Goal: Task Accomplishment & Management: Complete application form

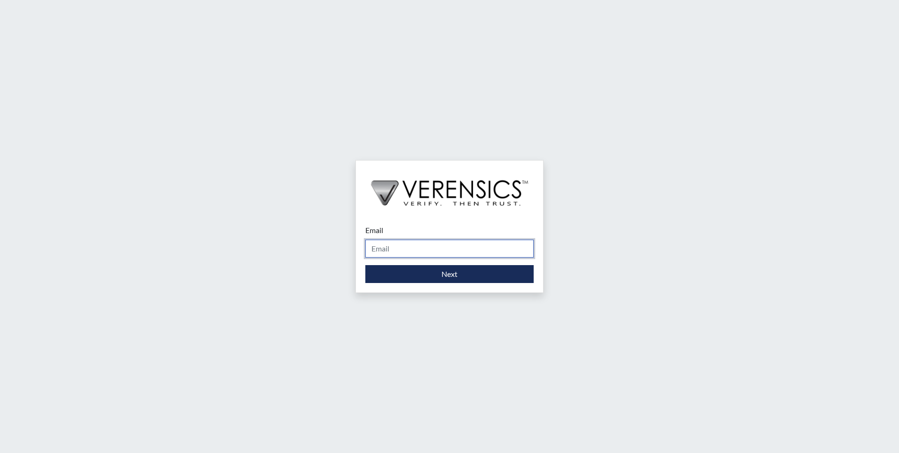
click at [407, 242] on input "Email" at bounding box center [450, 248] width 168 height 18
type input "[PERSON_NAME][EMAIL_ADDRESS][PERSON_NAME][DOMAIN_NAME]"
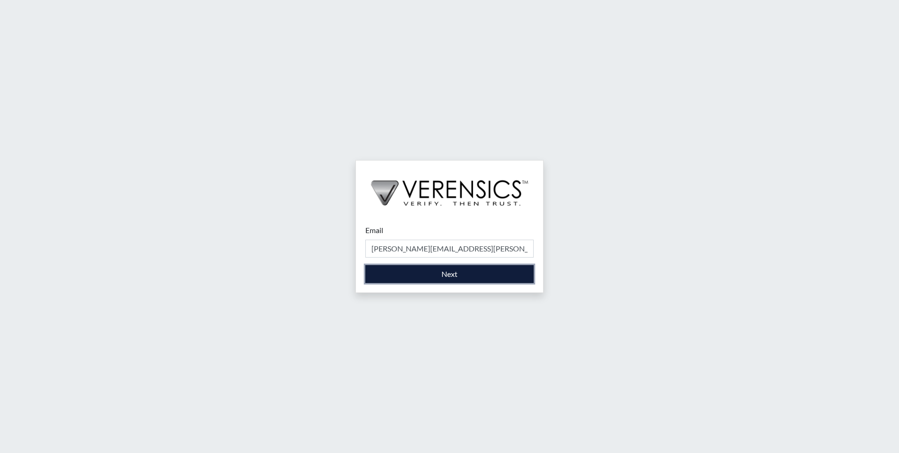
click at [455, 271] on button "Next" at bounding box center [450, 274] width 168 height 18
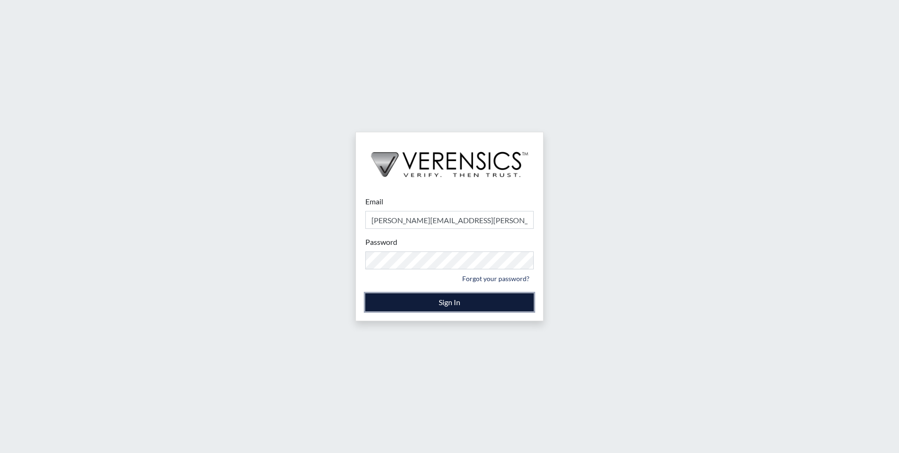
click at [492, 306] on button "Sign In" at bounding box center [450, 302] width 168 height 18
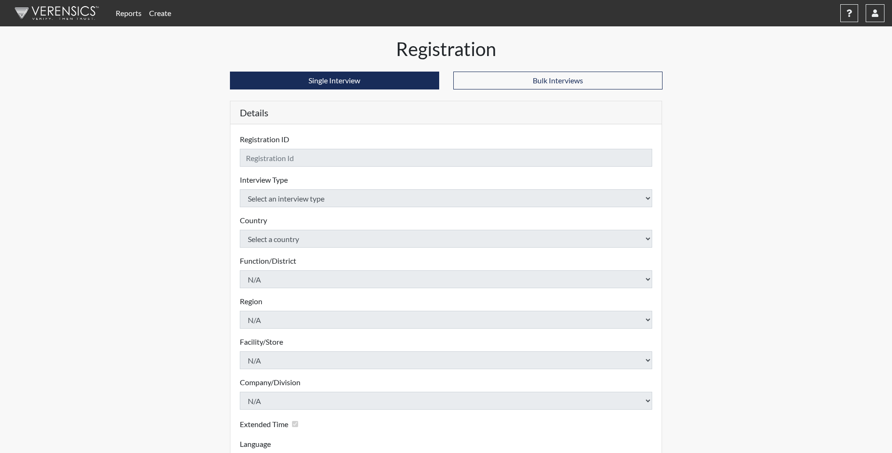
checkbox input "true"
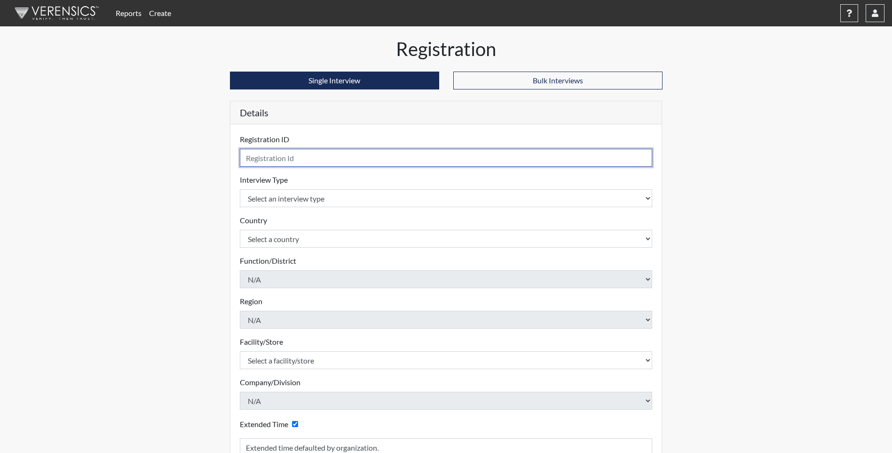
click at [556, 156] on input "text" at bounding box center [446, 158] width 413 height 18
type input "Royal"
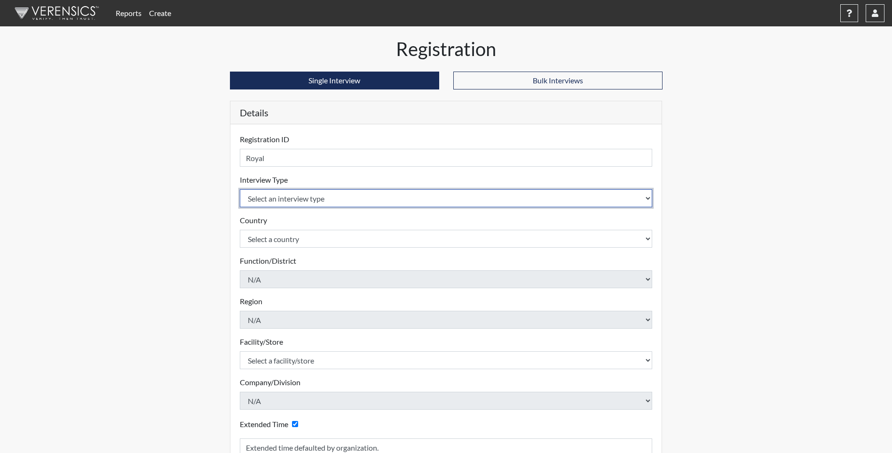
click at [650, 198] on select "Select an interview type Corrections Pre-Employment" at bounding box center [446, 198] width 413 height 18
select select "ff733e93-e1bf-11ea-9c9f-0eff0cf7eb8f"
click at [240, 189] on select "Select an interview type Corrections Pre-Employment" at bounding box center [446, 198] width 413 height 18
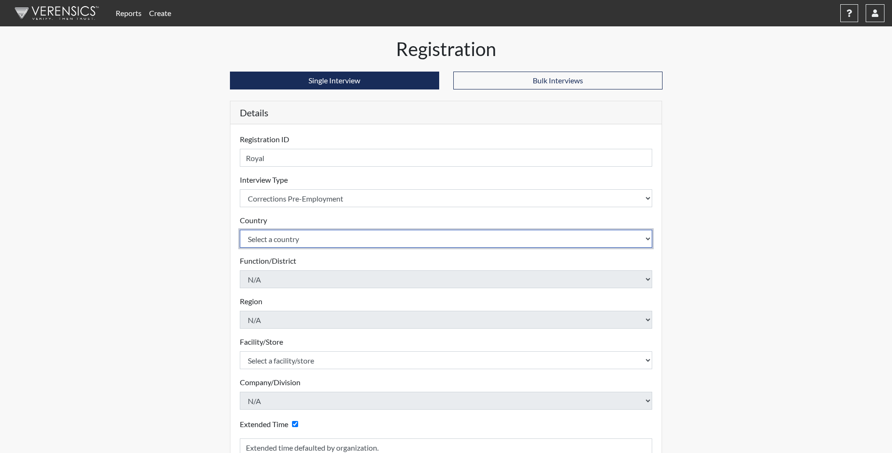
click at [649, 238] on select "Select a country [GEOGRAPHIC_DATA] [GEOGRAPHIC_DATA]" at bounding box center [446, 239] width 413 height 18
select select "united-states-of-[GEOGRAPHIC_DATA]"
click at [240, 230] on select "Select a country [GEOGRAPHIC_DATA] [GEOGRAPHIC_DATA]" at bounding box center [446, 239] width 413 height 18
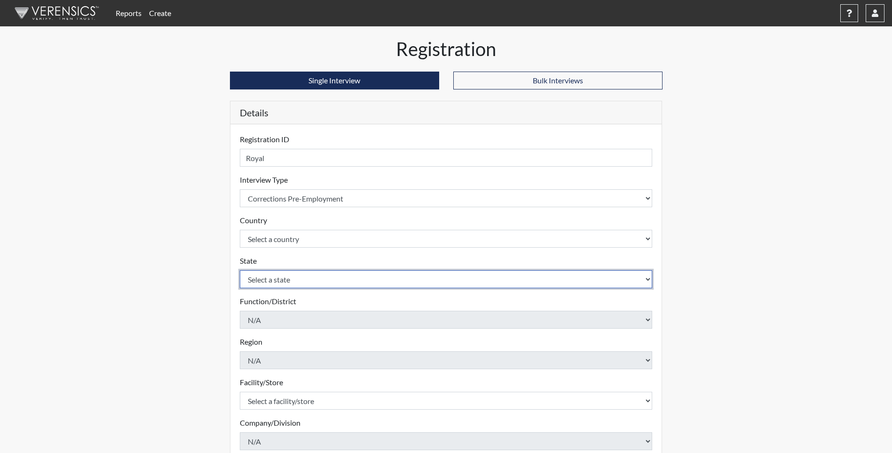
click at [648, 280] on select "Select a state [US_STATE] [US_STATE] [US_STATE] [US_STATE] [US_STATE] [US_STATE…" at bounding box center [446, 279] width 413 height 18
select select "OH"
click at [560, 281] on select "Select a state [US_STATE] [US_STATE] [US_STATE] [US_STATE] [US_STATE] [US_STATE…" at bounding box center [446, 279] width 413 height 18
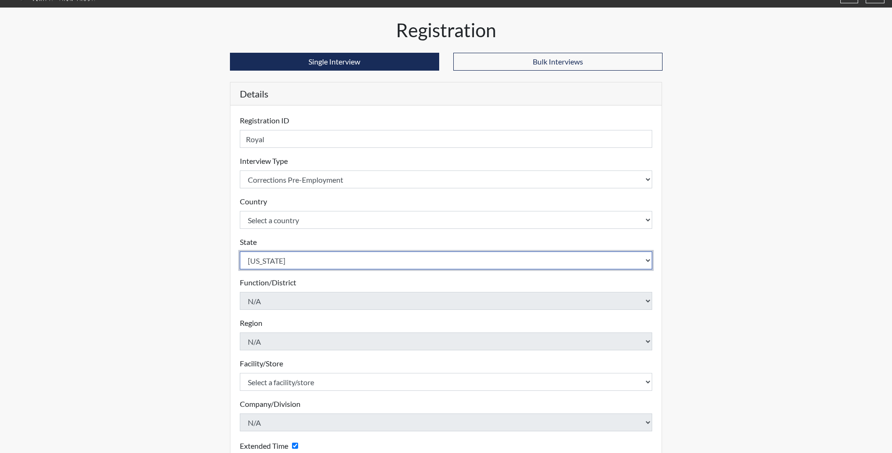
scroll to position [47, 0]
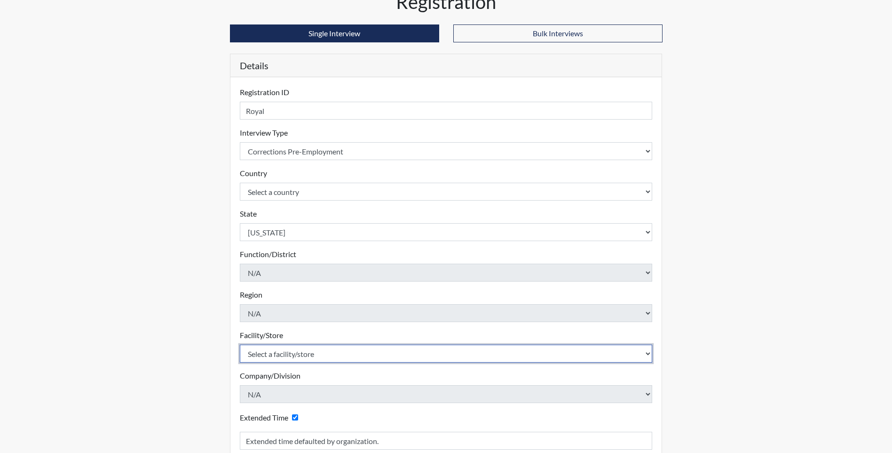
click at [647, 351] on select "Select a facility/store ADAPT CCC Pathways/[GEOGRAPHIC_DATA] TCC" at bounding box center [446, 353] width 413 height 18
select select "499924ce-c497-41a4-a2b5-fe0fdad3d01f"
click at [240, 344] on select "Select a facility/store ADAPT CCC Pathways/[GEOGRAPHIC_DATA] TCC" at bounding box center [446, 353] width 413 height 18
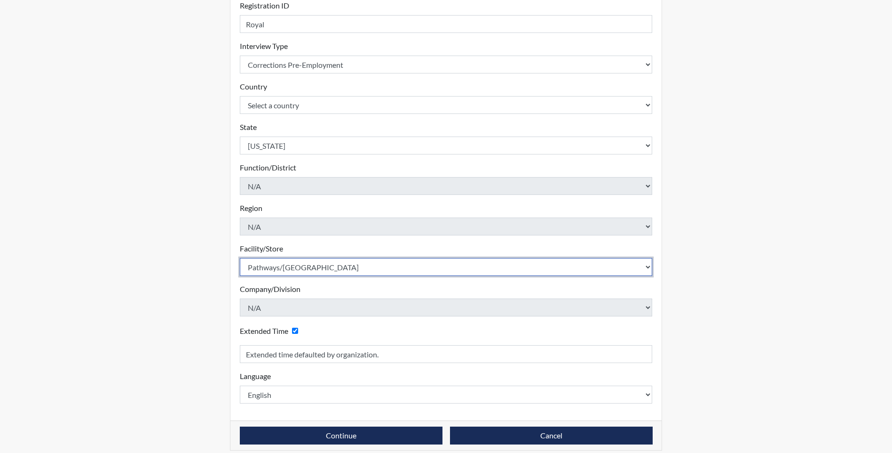
scroll to position [143, 0]
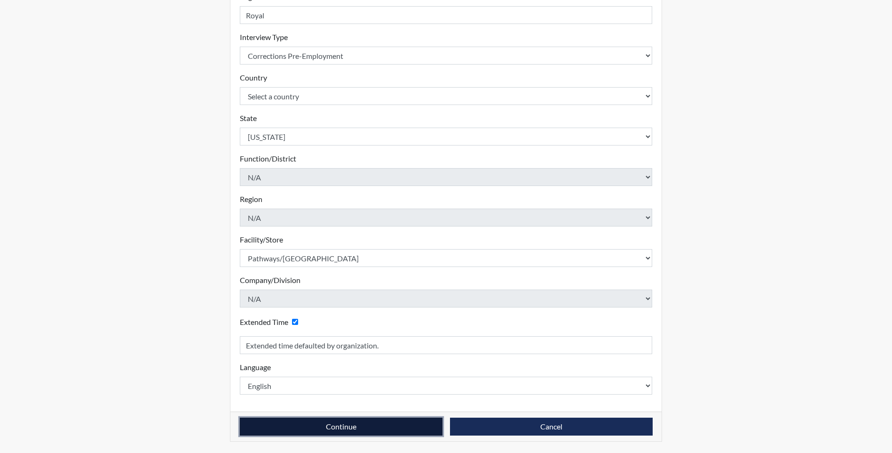
click at [376, 422] on button "Continue" at bounding box center [341, 426] width 203 height 18
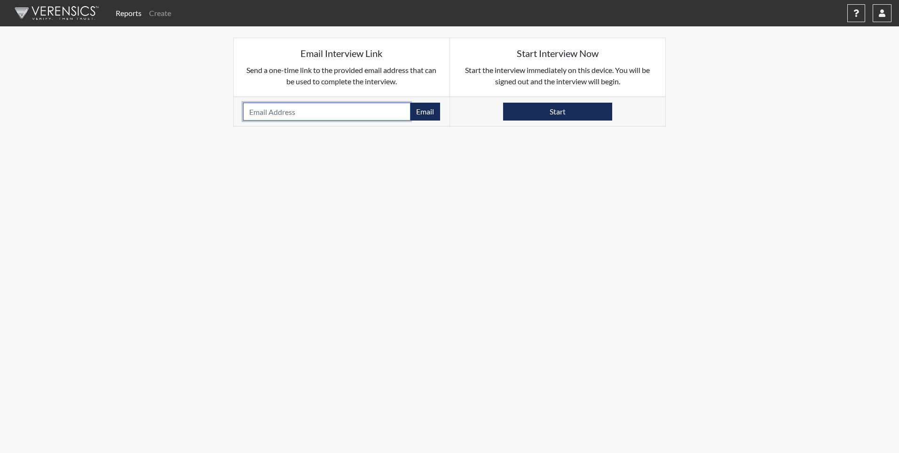
click at [379, 111] on input "email" at bounding box center [326, 112] width 167 height 18
click at [283, 110] on input "[EMAIL_ADDRESS][DOMAIN_NAME]" at bounding box center [326, 112] width 167 height 18
type input "[EMAIL_ADDRESS][DOMAIN_NAME]"
click at [427, 110] on button "Email" at bounding box center [425, 112] width 30 height 18
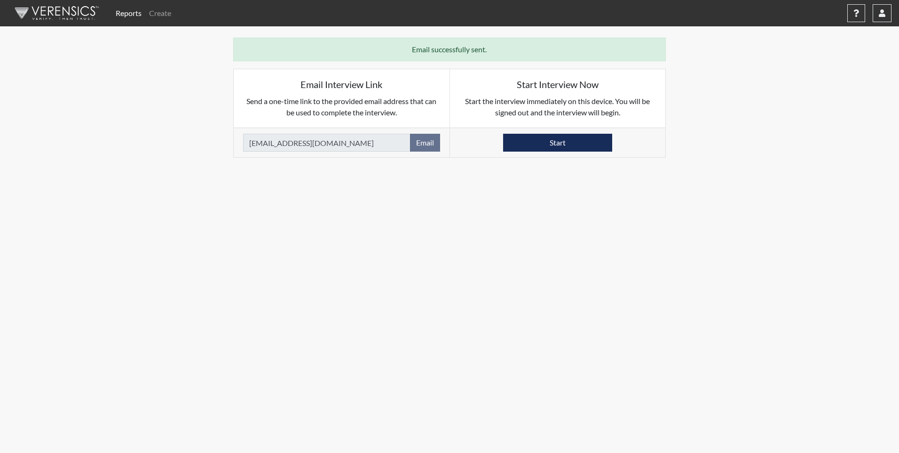
click at [126, 13] on link "Reports" at bounding box center [128, 13] width 33 height 19
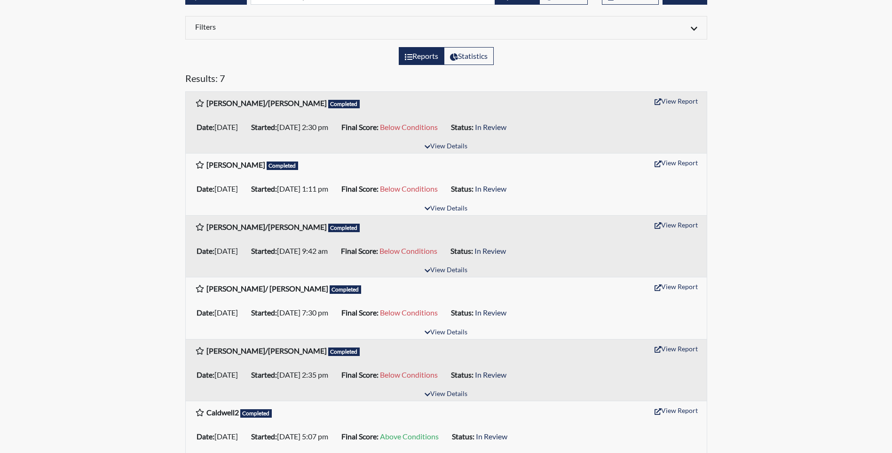
scroll to position [74, 0]
